Goal: Task Accomplishment & Management: Use online tool/utility

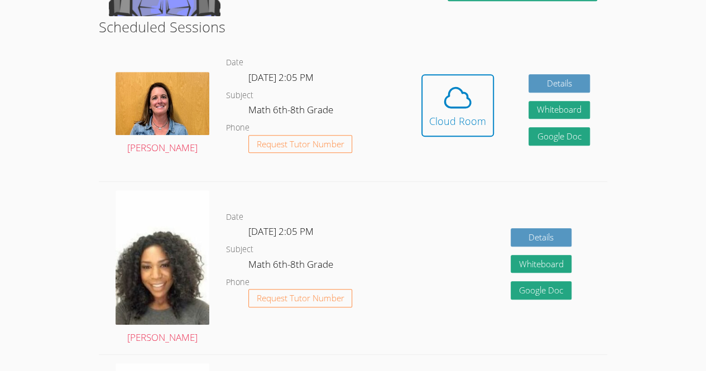
scroll to position [276, 0]
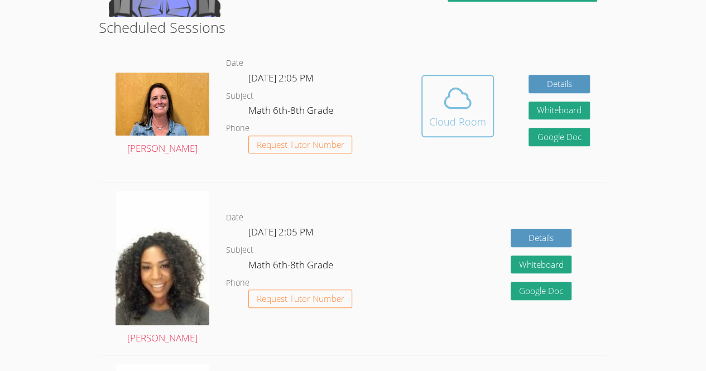
click at [452, 113] on icon at bounding box center [457, 98] width 31 height 31
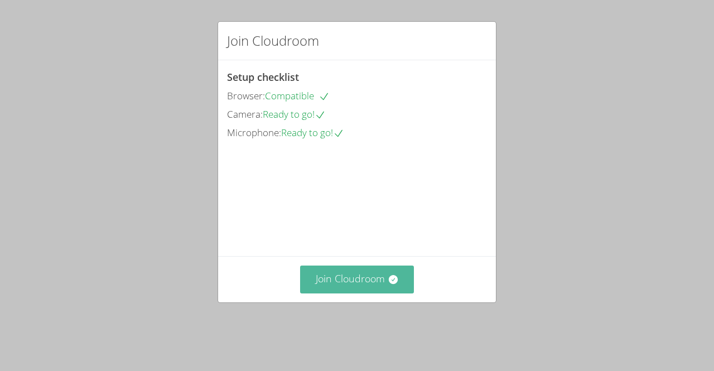
click at [365, 288] on button "Join Cloudroom" at bounding box center [357, 279] width 114 height 27
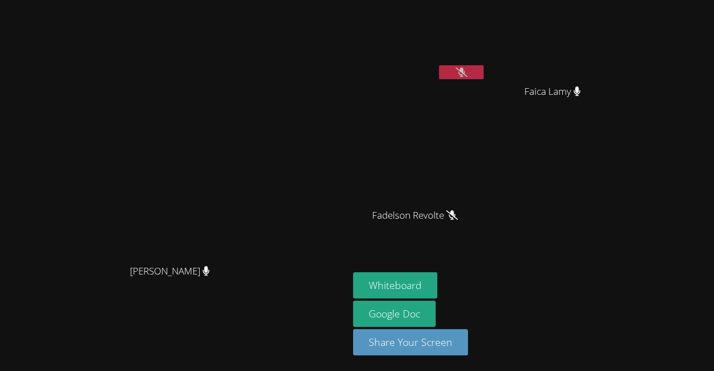
click at [484, 78] on button at bounding box center [461, 72] width 45 height 14
click at [628, 213] on aside "Dawenska Titus Faica Lamy Faica Lamy Fadelson Revolte Fadelson Revolte Whiteboa…" at bounding box center [488, 185] width 279 height 371
click at [484, 77] on button at bounding box center [461, 72] width 45 height 14
click at [484, 80] on div at bounding box center [461, 73] width 45 height 17
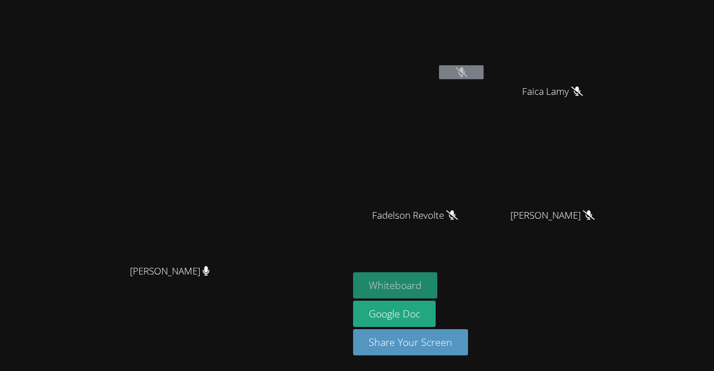
click at [437, 290] on button "Whiteboard" at bounding box center [395, 285] width 84 height 26
click at [484, 79] on button at bounding box center [461, 72] width 45 height 14
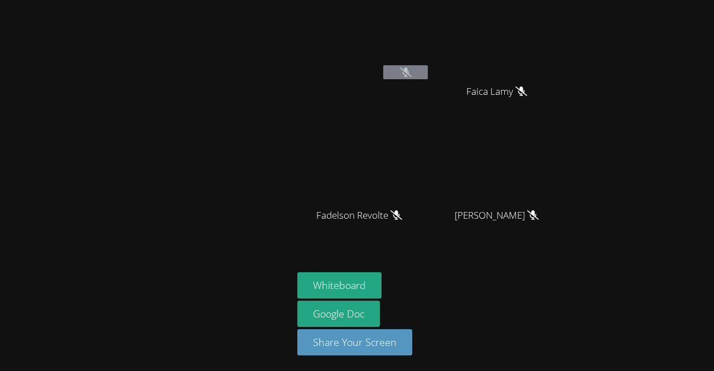
click at [400, 71] on icon at bounding box center [406, 71] width 12 height 9
click at [394, 80] on div at bounding box center [405, 73] width 45 height 17
click at [397, 218] on icon at bounding box center [396, 214] width 12 height 9
click at [247, 220] on div at bounding box center [146, 185] width 284 height 362
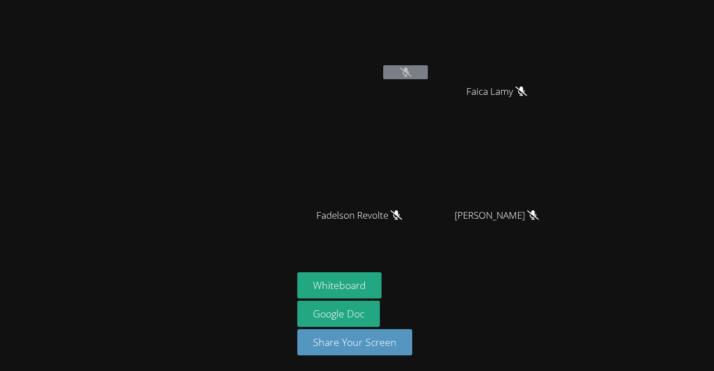
click at [64, 232] on div at bounding box center [146, 185] width 284 height 362
click at [60, 219] on div at bounding box center [146, 185] width 284 height 362
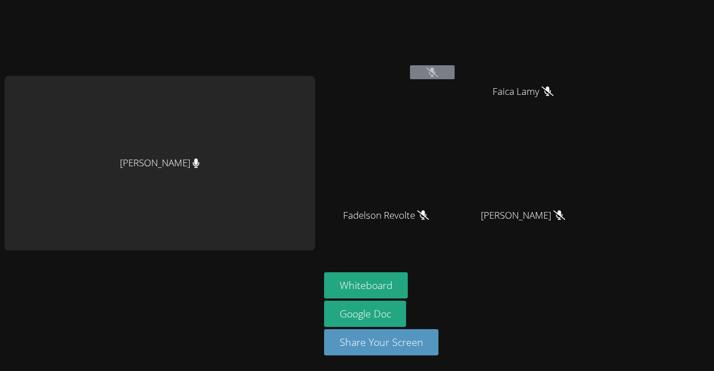
click at [57, 215] on div "[PERSON_NAME]" at bounding box center [159, 163] width 311 height 175
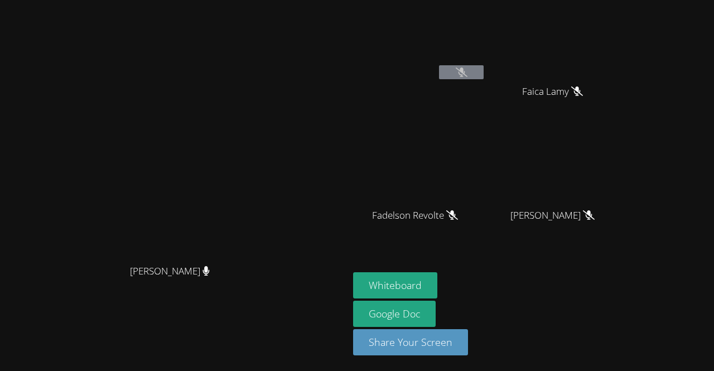
click at [435, 73] on video at bounding box center [419, 41] width 133 height 75
click at [445, 74] on video at bounding box center [419, 41] width 133 height 75
click at [467, 74] on icon at bounding box center [462, 71] width 12 height 9
click at [484, 79] on button at bounding box center [461, 72] width 45 height 14
click at [623, 245] on div "Leynie Delva" at bounding box center [556, 225] width 133 height 45
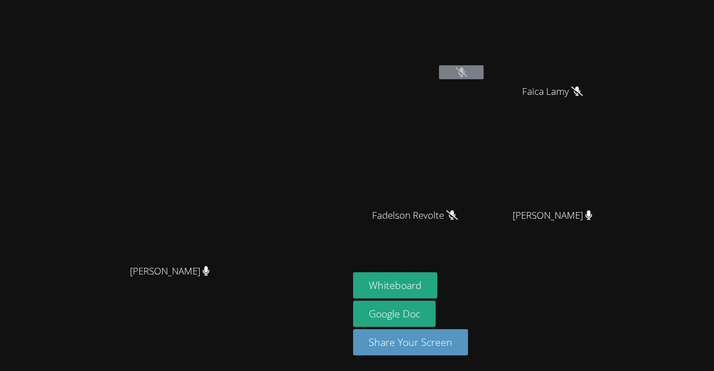
click at [467, 76] on icon at bounding box center [462, 71] width 12 height 9
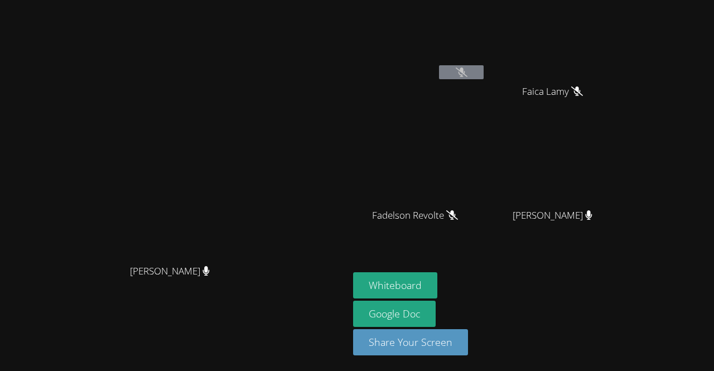
click at [458, 210] on span "Fadelson Revolte" at bounding box center [415, 215] width 86 height 16
click at [467, 70] on icon at bounding box center [462, 71] width 12 height 9
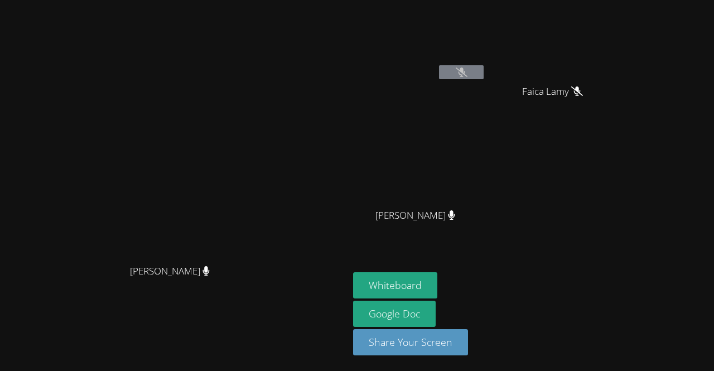
click at [467, 70] on icon at bounding box center [462, 71] width 12 height 9
click at [484, 79] on div at bounding box center [461, 73] width 45 height 17
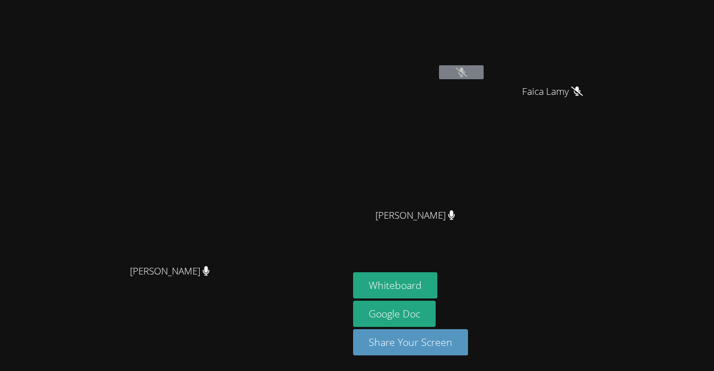
click at [484, 78] on button at bounding box center [461, 72] width 45 height 14
click at [484, 69] on button at bounding box center [461, 72] width 45 height 14
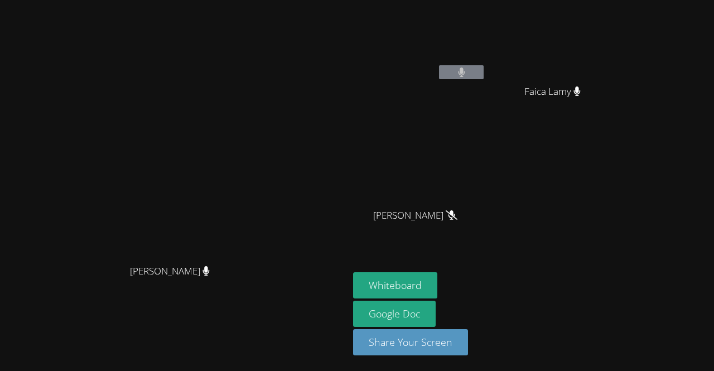
click at [465, 71] on icon at bounding box center [461, 71] width 7 height 9
click at [258, 234] on video at bounding box center [174, 162] width 167 height 191
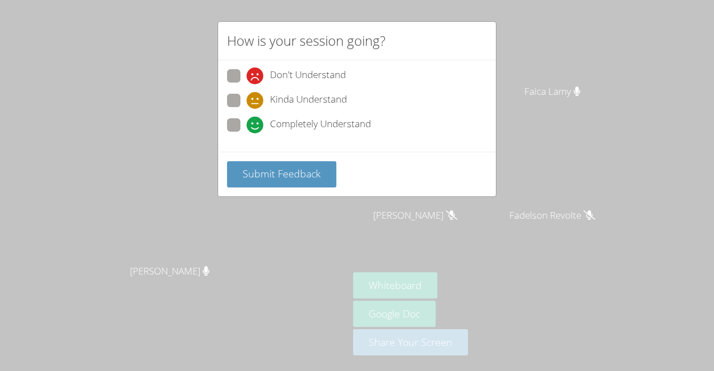
click at [325, 112] on div "Kinda Understand" at bounding box center [357, 104] width 260 height 20
click at [327, 119] on span "Completely Understand" at bounding box center [320, 125] width 101 height 17
click at [256, 119] on input "Completely Understand" at bounding box center [251, 122] width 9 height 9
radio input "true"
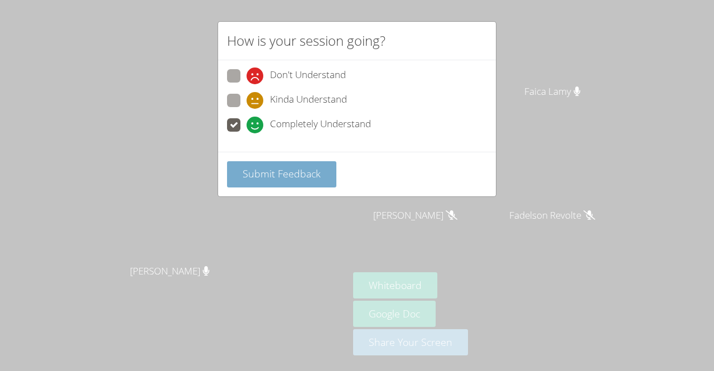
click at [318, 171] on span "Submit Feedback" at bounding box center [282, 173] width 78 height 13
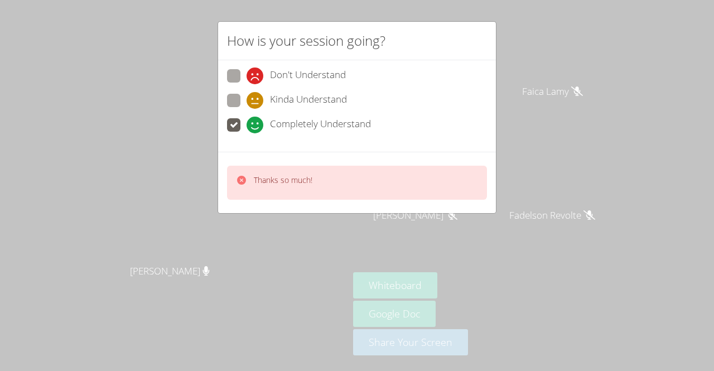
click at [522, 96] on div "How is your session going? Don't Understand Kinda Understand Completely Underst…" at bounding box center [357, 185] width 714 height 371
